Goal: Transaction & Acquisition: Obtain resource

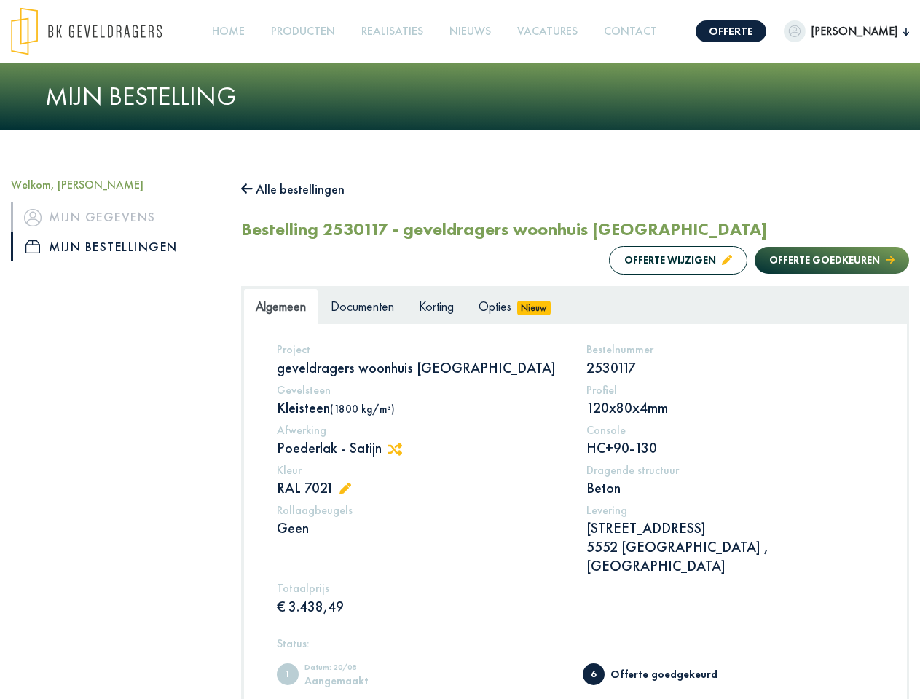
click at [101, 31] on img at bounding box center [86, 31] width 151 height 48
click at [766, 31] on link "Offerte" at bounding box center [731, 31] width 71 height 22
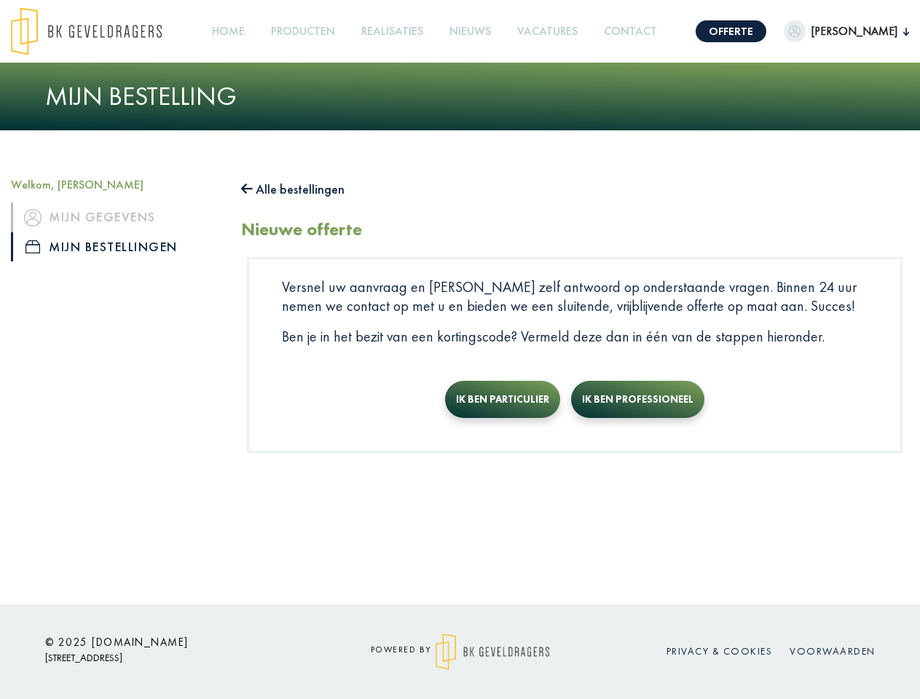
click at [806, 31] on img "button" at bounding box center [795, 31] width 22 height 22
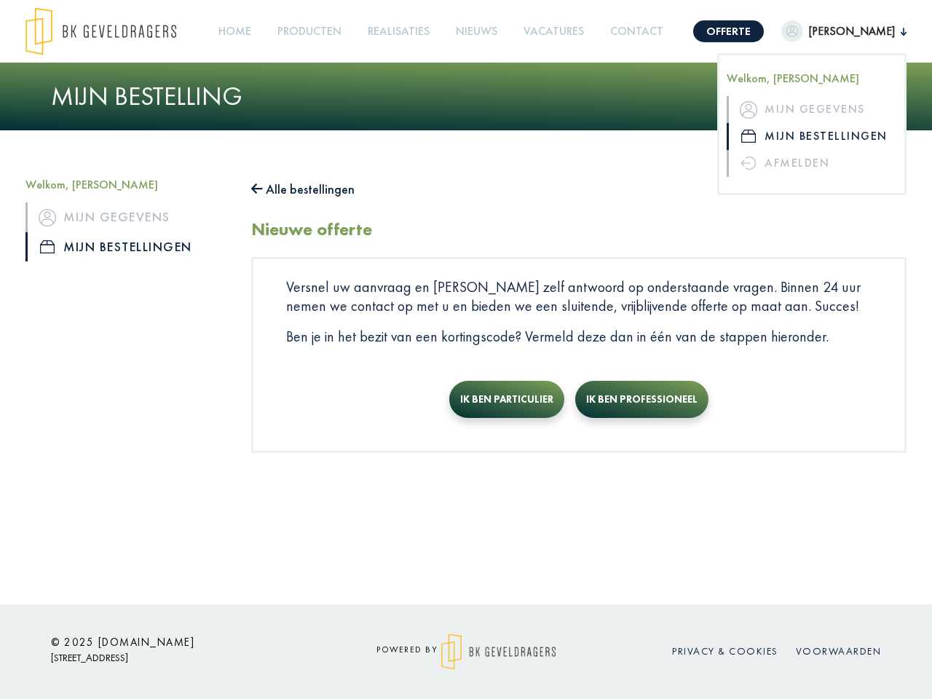
click at [337, 31] on link "Producten +" at bounding box center [310, 31] width 76 height 33
click at [300, 189] on button "Alle bestellingen" at bounding box center [302, 189] width 103 height 23
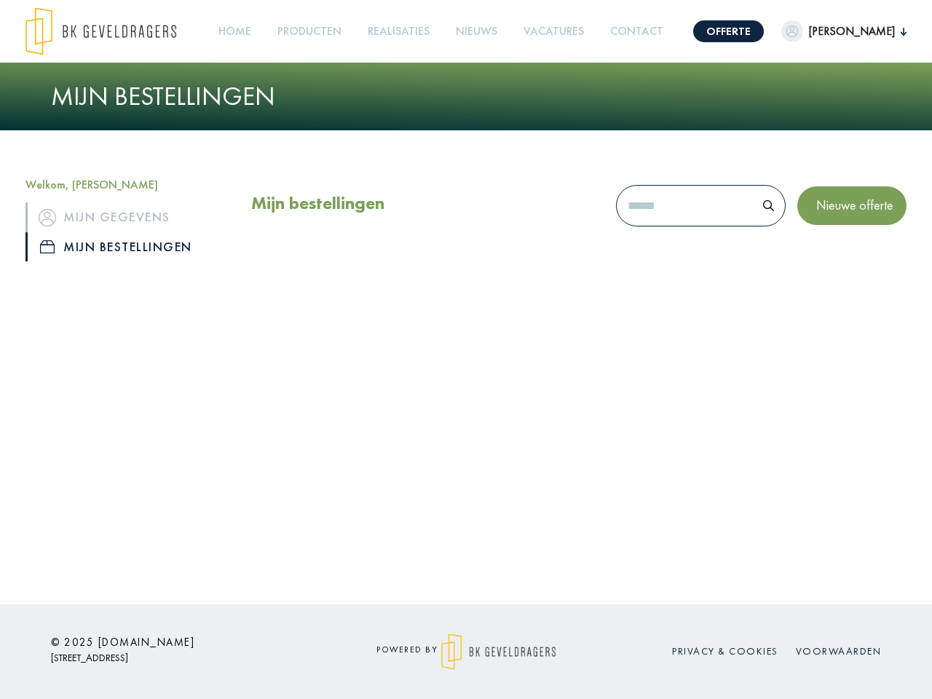
click at [664, 260] on div "Mijn bestellingen Nieuwe offerte" at bounding box center [578, 228] width 677 height 101
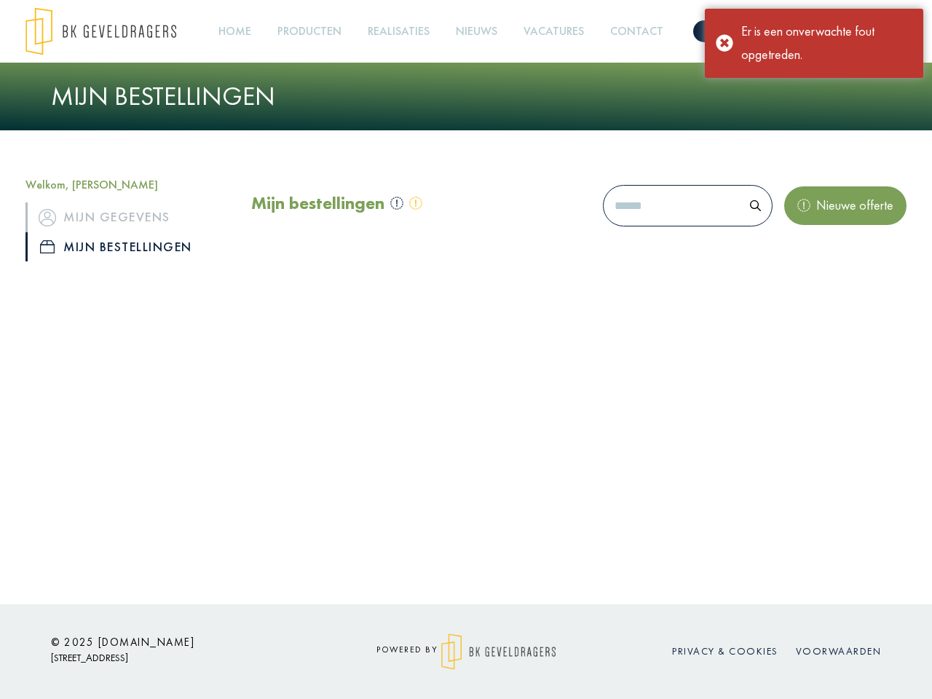
click at [817, 260] on div "Mijn bestellingen Nieuwe offerte" at bounding box center [578, 228] width 677 height 101
click at [400, 449] on div "Offerte [PERSON_NAME], [PERSON_NAME] gegevens Mijn bestellingen Afmelden Home P…" at bounding box center [466, 302] width 932 height 605
click at [349, 490] on div "Offerte [PERSON_NAME], [PERSON_NAME] gegevens Mijn bestellingen Afmelden Home P…" at bounding box center [466, 302] width 932 height 605
